Goal: Transaction & Acquisition: Book appointment/travel/reservation

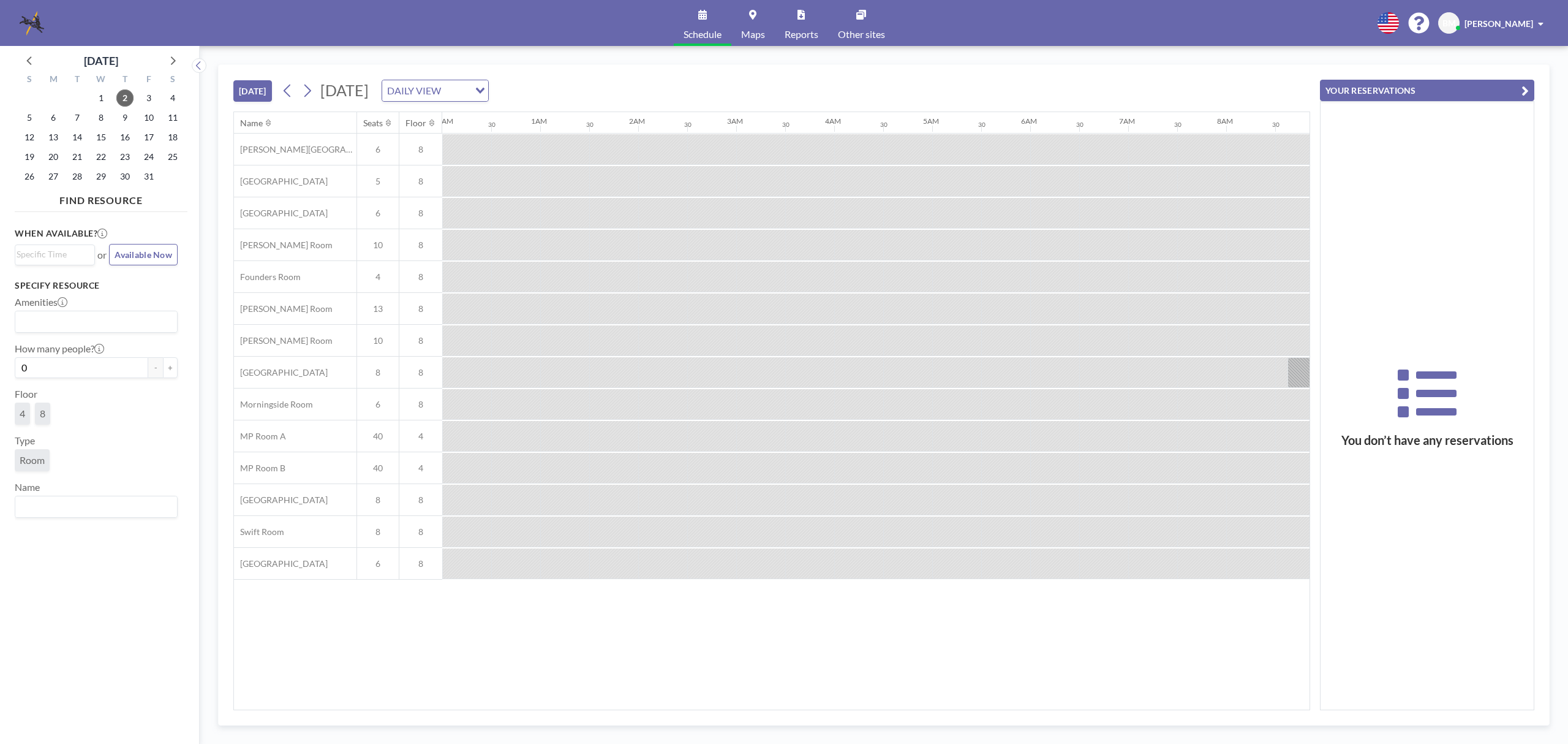
scroll to position [0, 1127]
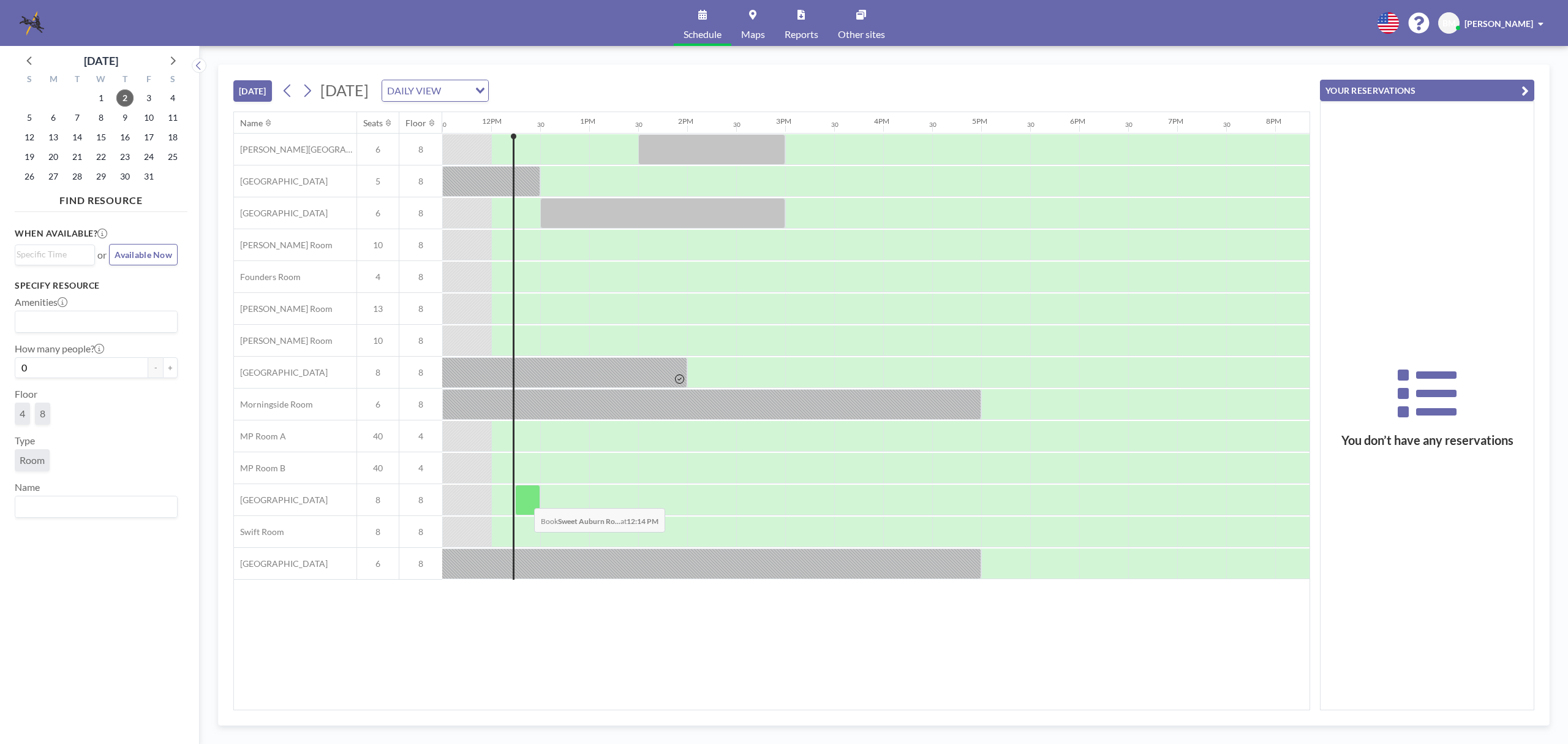
click at [524, 500] on div at bounding box center [528, 499] width 25 height 30
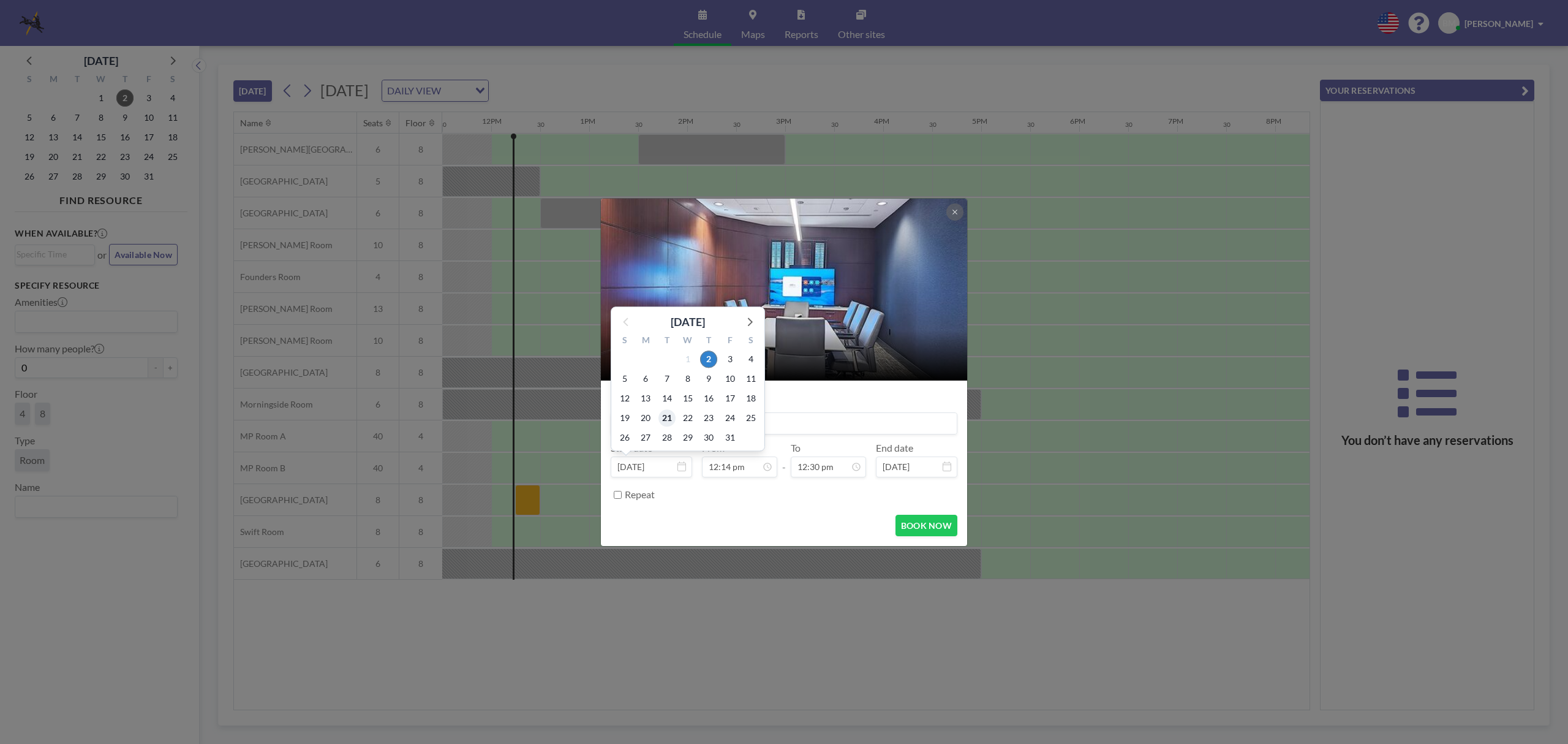
click at [672, 422] on span "21" at bounding box center [667, 417] width 17 height 17
type input "[DATE]"
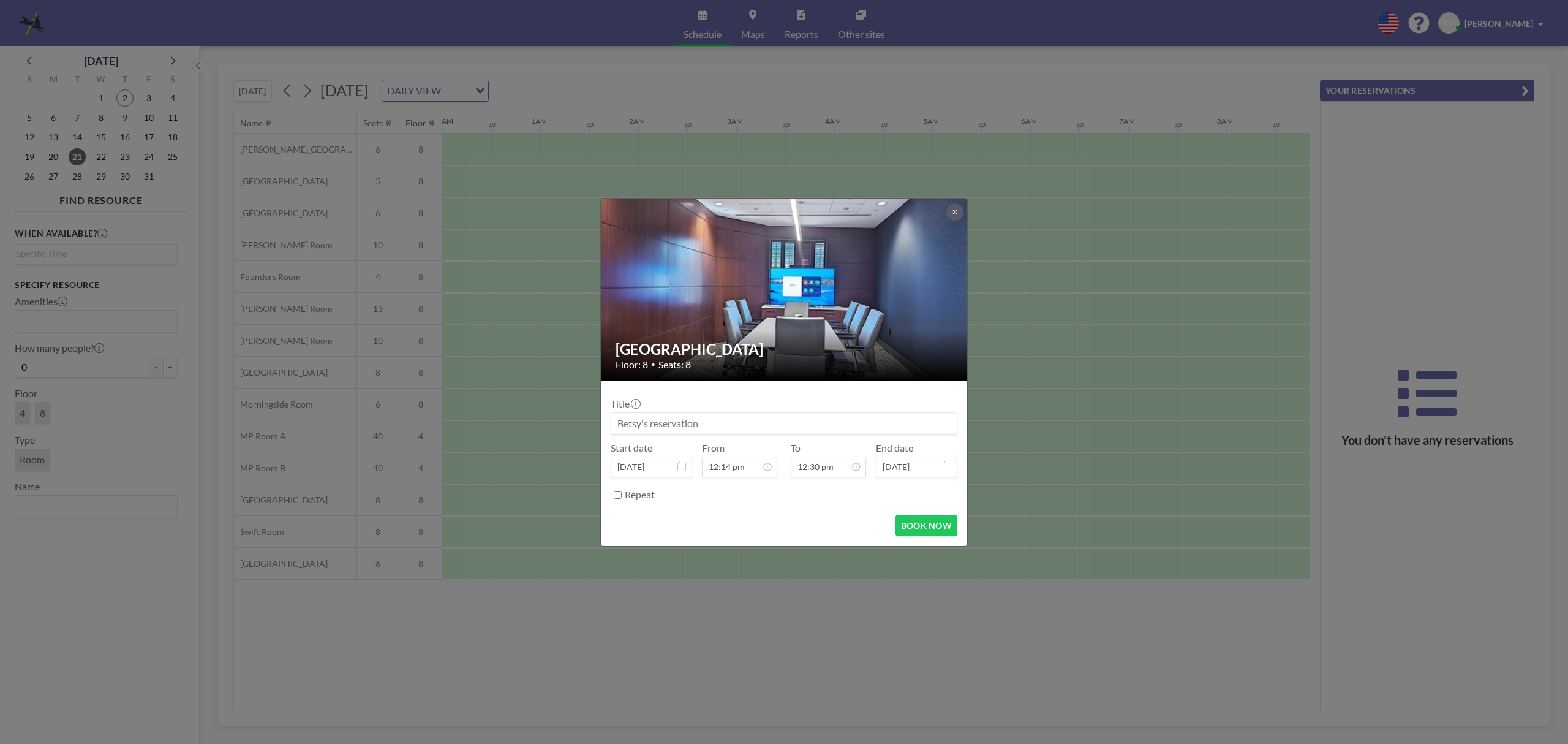
scroll to position [0, 1127]
click at [956, 216] on button at bounding box center [955, 212] width 17 height 17
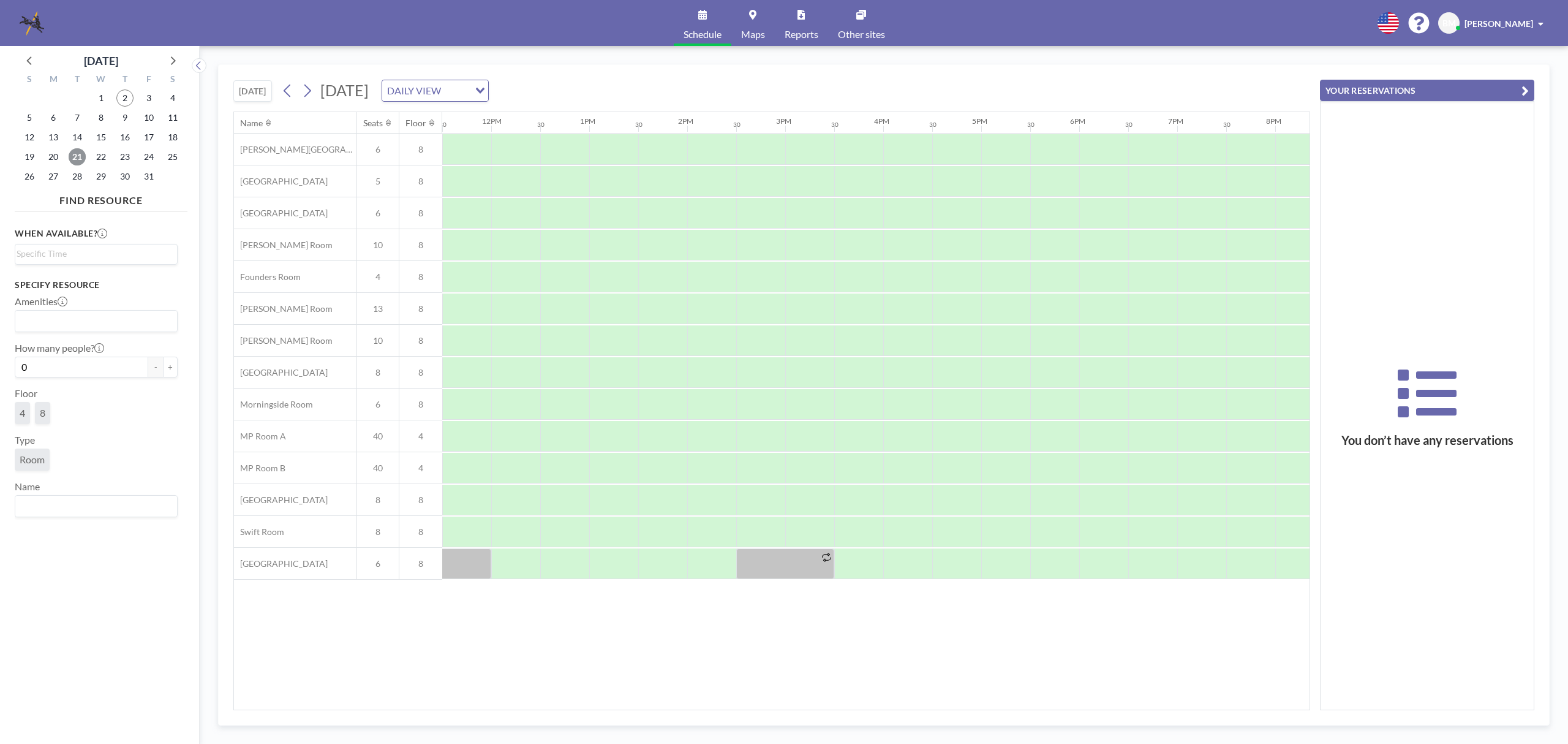
click at [77, 158] on span "21" at bounding box center [77, 156] width 17 height 17
click at [251, 89] on button "[DATE]" at bounding box center [252, 91] width 38 height 21
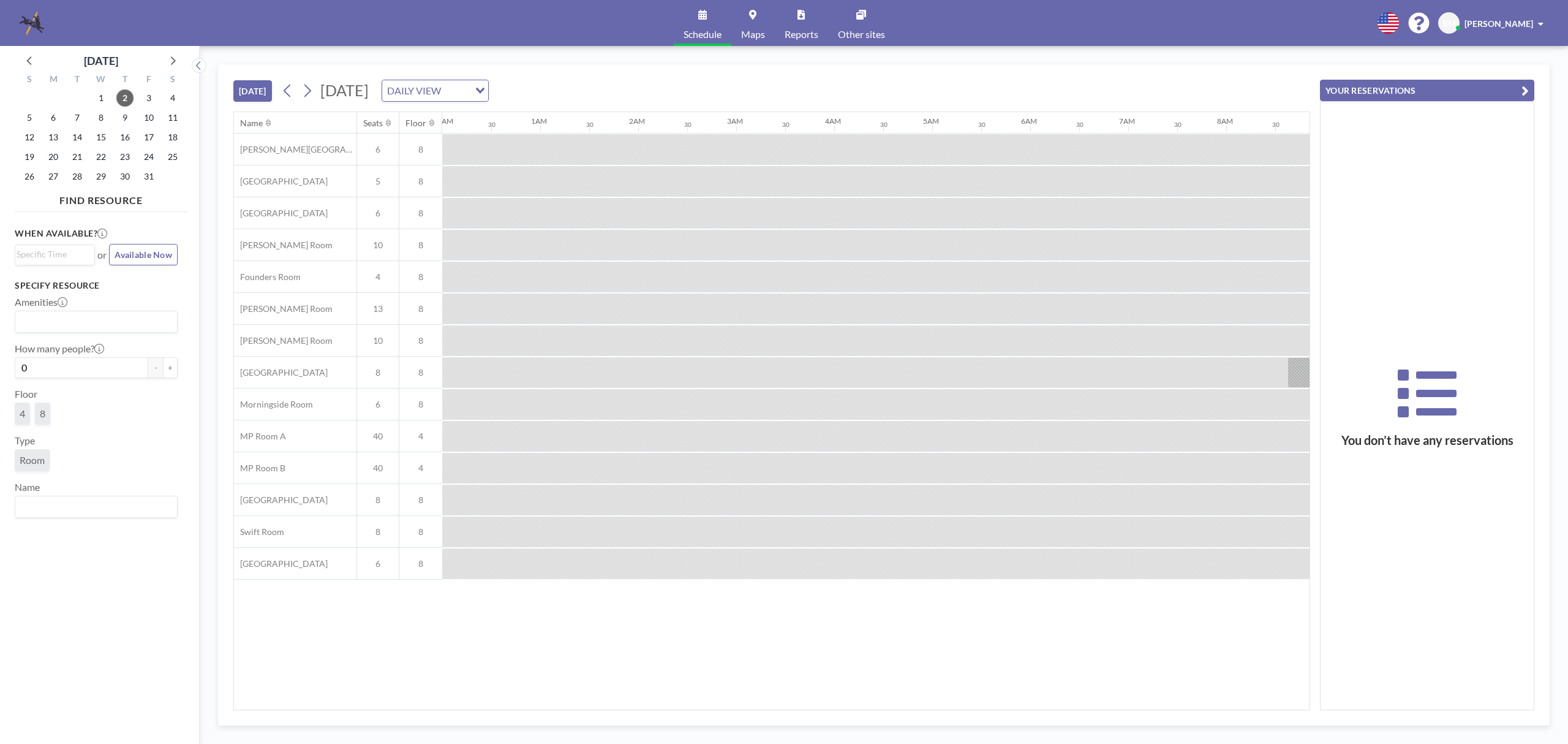
scroll to position [0, 1127]
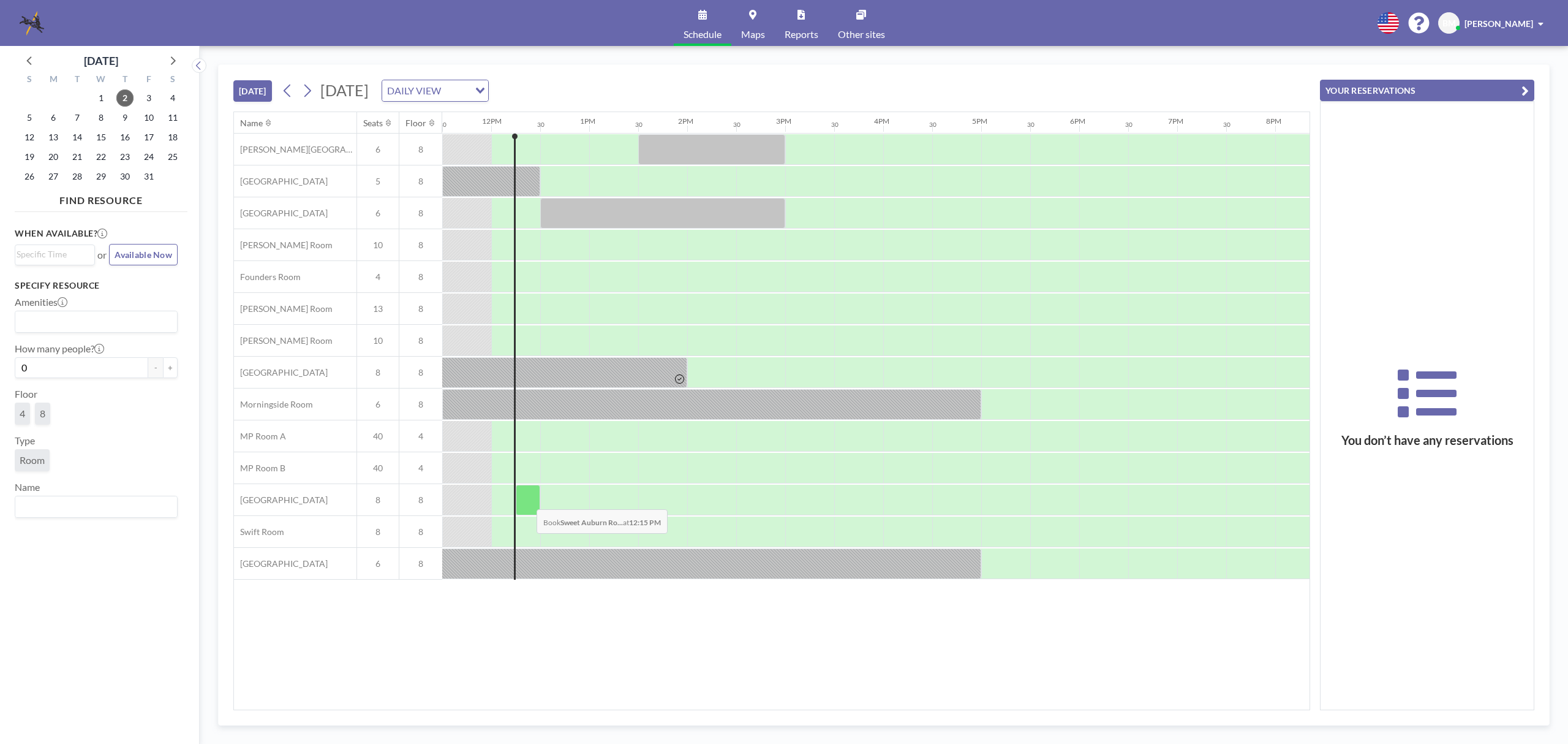
click at [527, 502] on div at bounding box center [528, 499] width 25 height 30
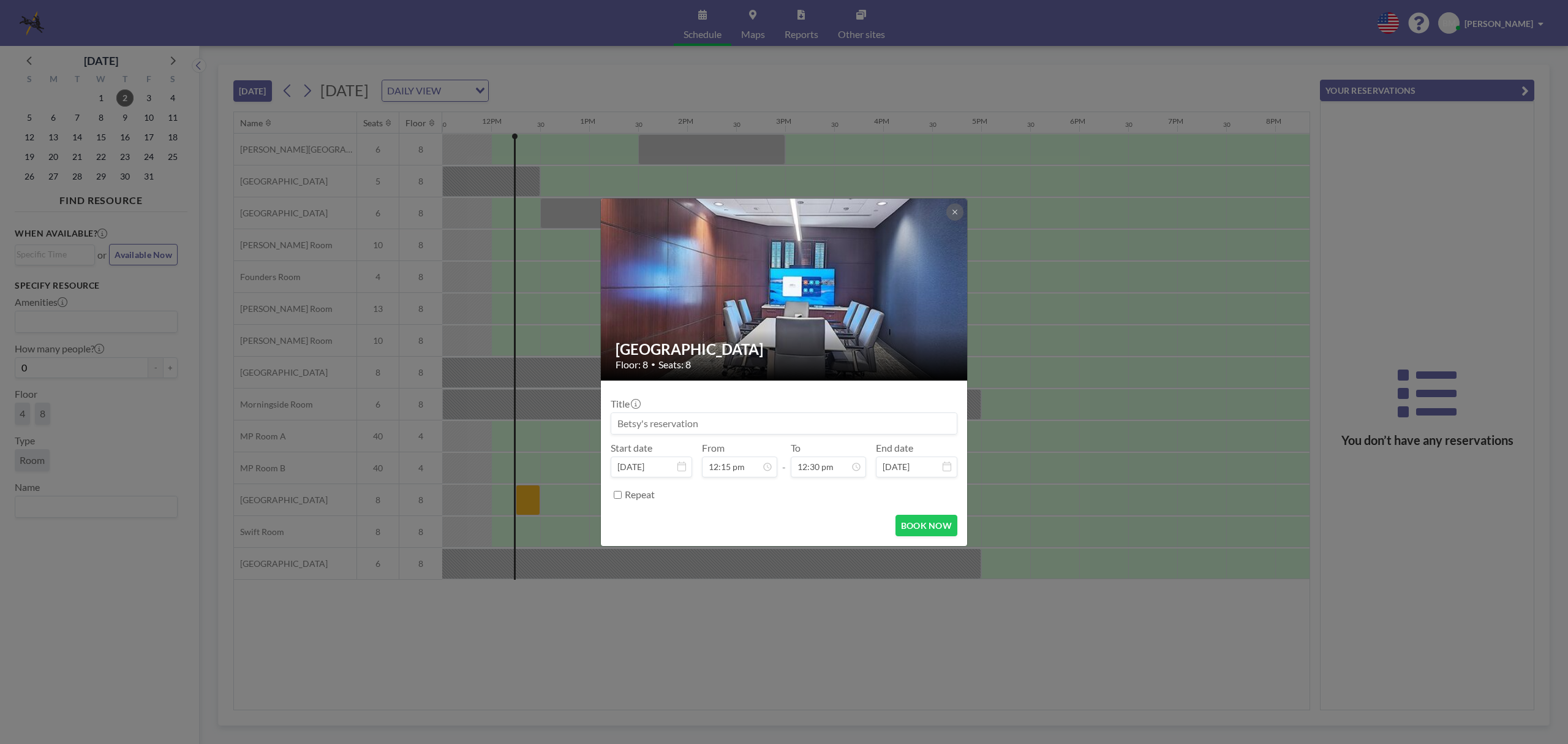
click at [635, 420] on input at bounding box center [784, 423] width 345 height 20
type input "BKM"
click at [823, 468] on input "12:30 pm" at bounding box center [829, 467] width 75 height 20
click at [753, 350] on div "01:00 pm" at bounding box center [800, 349] width 145 height 22
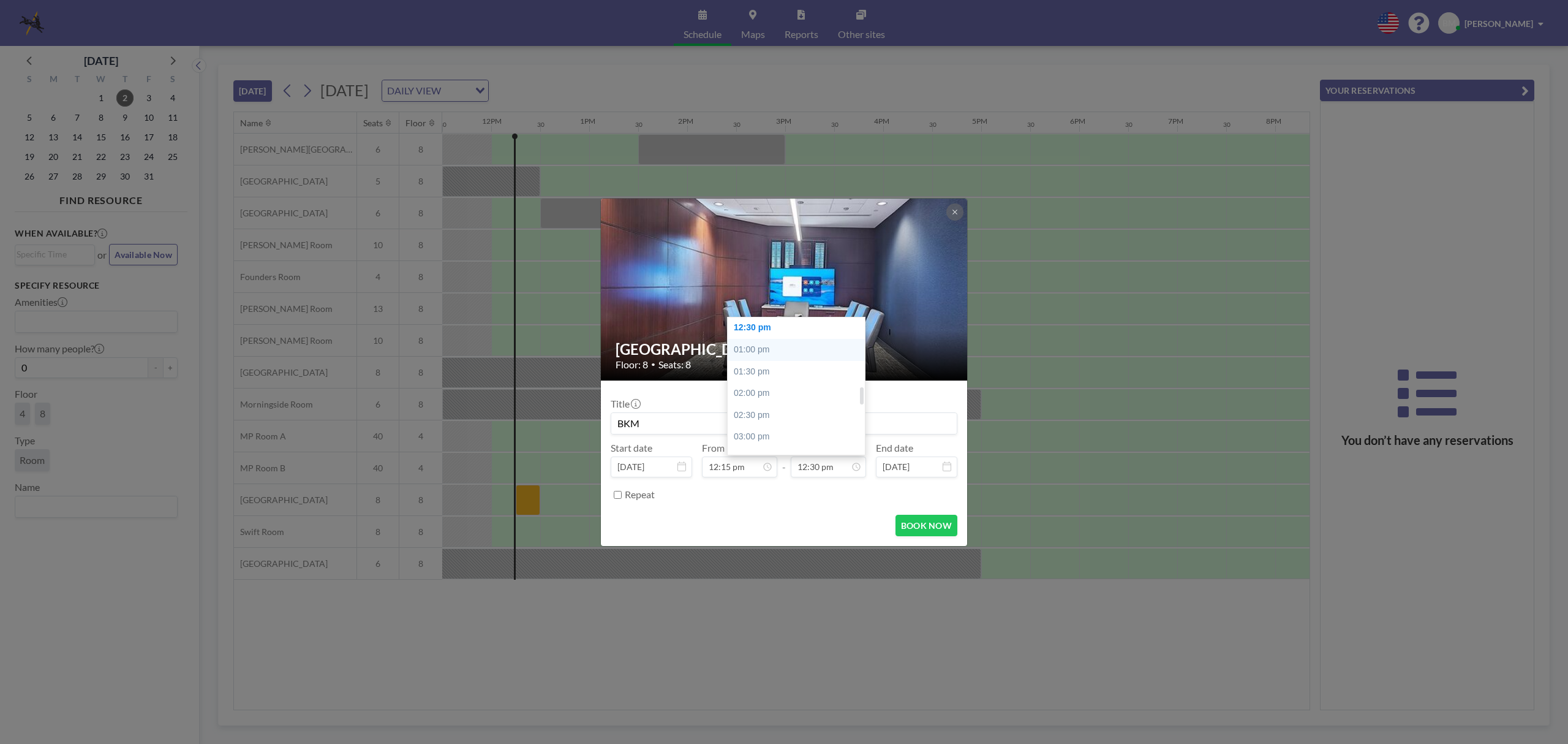
type input "01:00 pm"
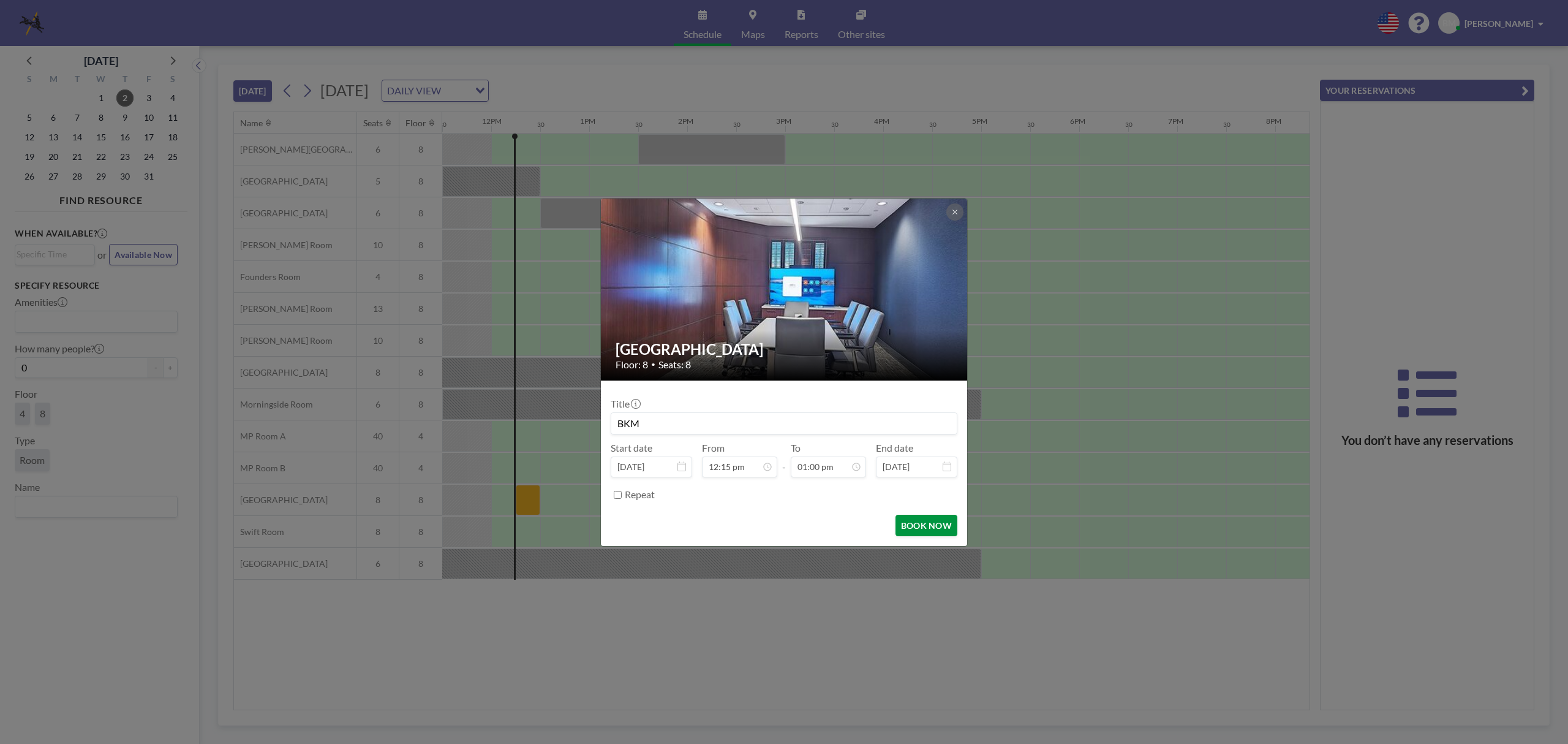
scroll to position [567, 0]
click at [922, 523] on button "BOOK NOW" at bounding box center [927, 525] width 62 height 21
